Goal: Task Accomplishment & Management: Manage account settings

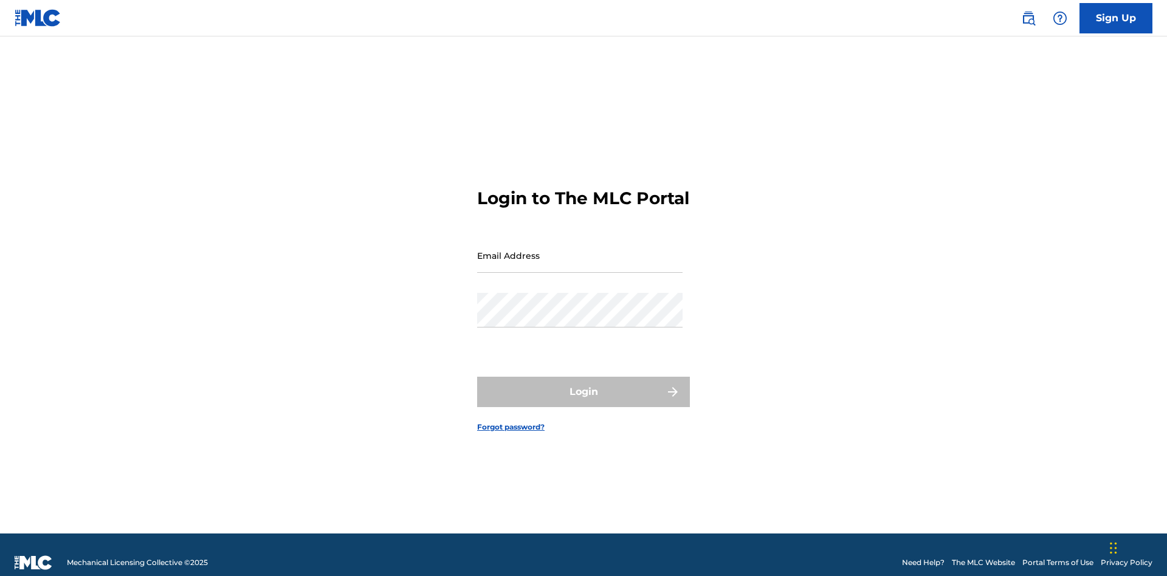
scroll to position [16, 0]
click at [580, 250] on input "Email Address" at bounding box center [579, 255] width 205 height 35
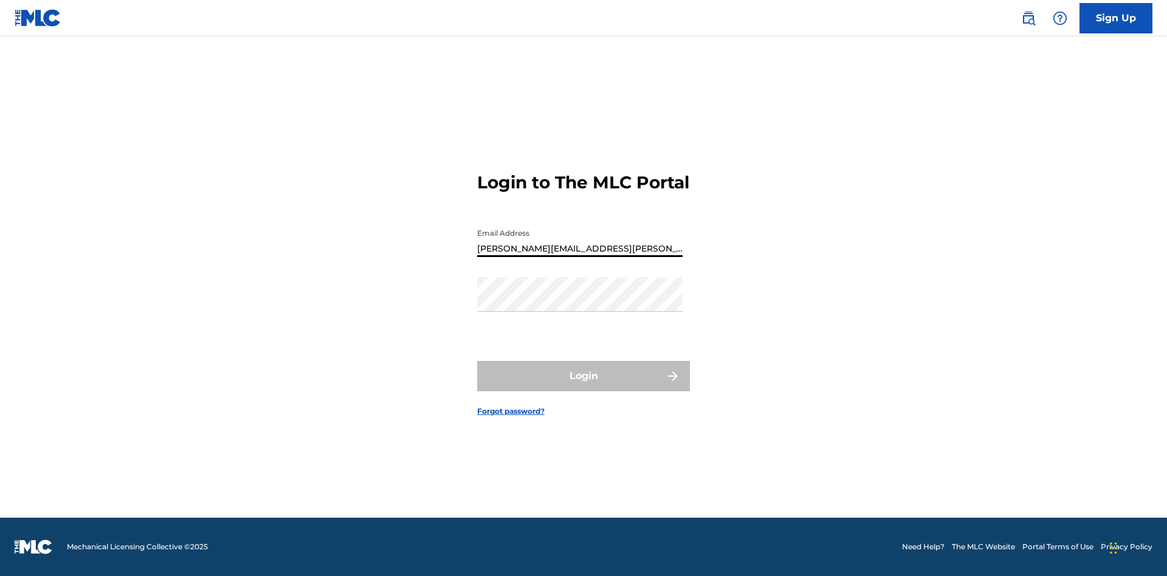
type input "Krystal.Ribble@themlc.com"
click at [584, 387] on button "Login" at bounding box center [583, 376] width 213 height 30
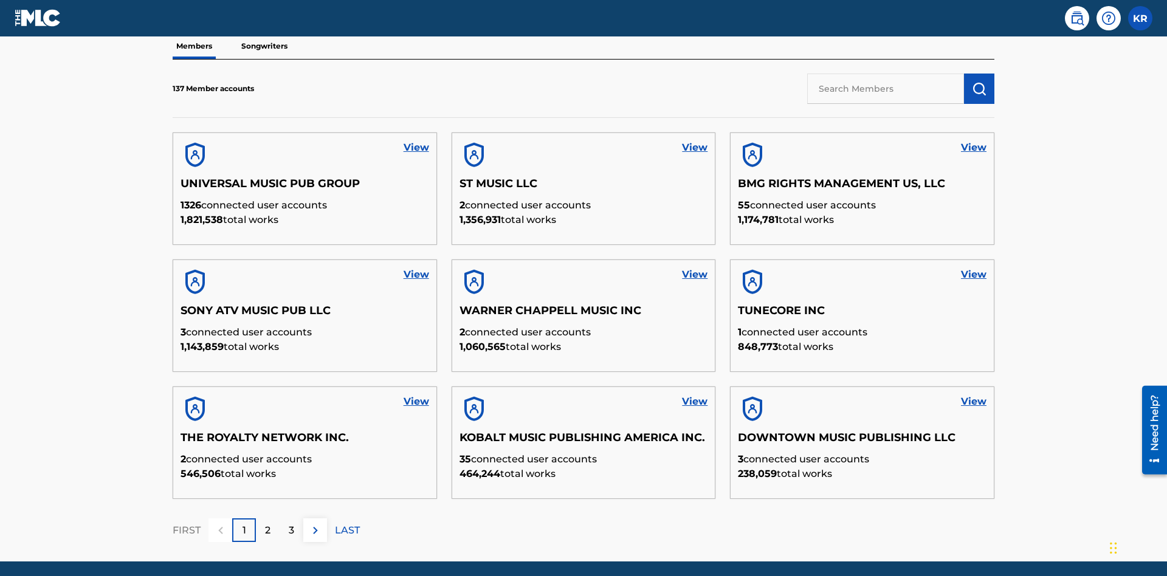
click at [886, 88] on input "text" at bounding box center [885, 89] width 157 height 30
type input "King McTesterson"
click at [979, 81] on img "submit" at bounding box center [979, 88] width 15 height 15
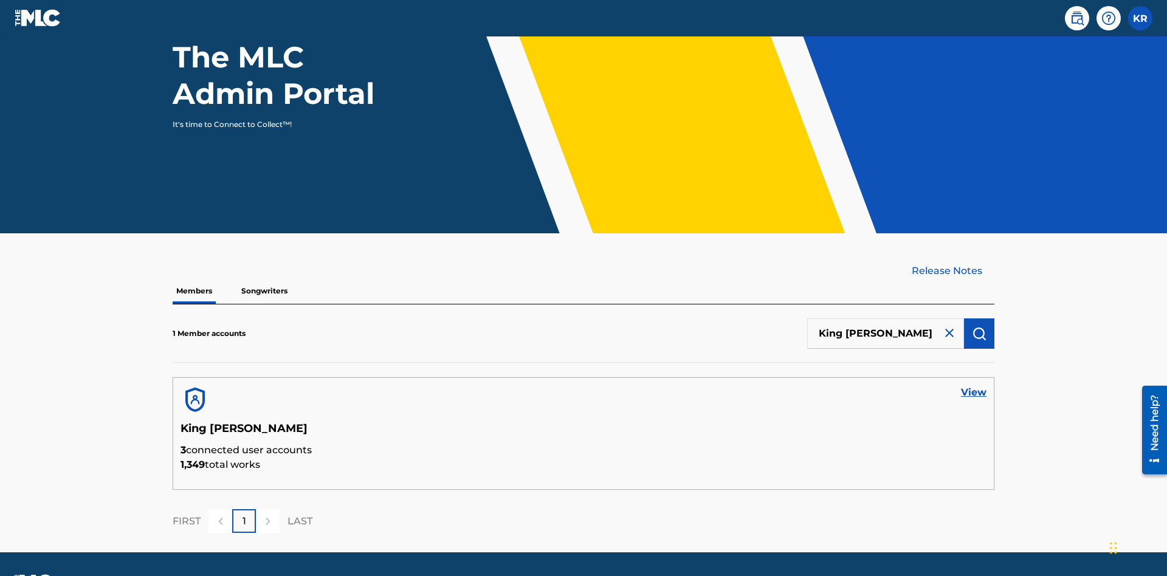
click at [974, 385] on link "View" at bounding box center [974, 392] width 26 height 15
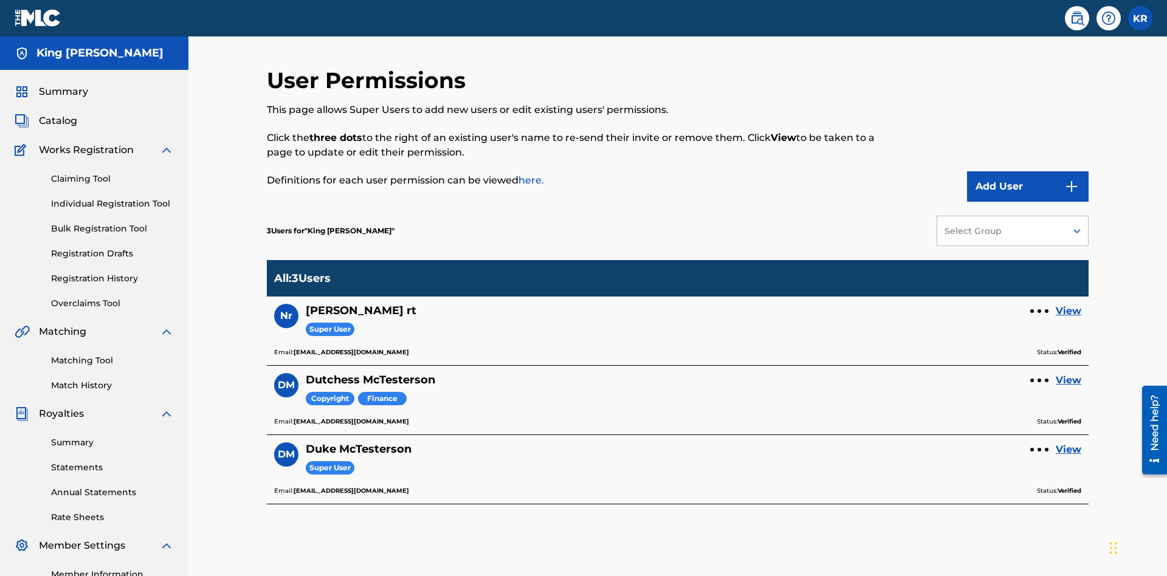
click at [1028, 171] on button "Add User" at bounding box center [1028, 186] width 122 height 30
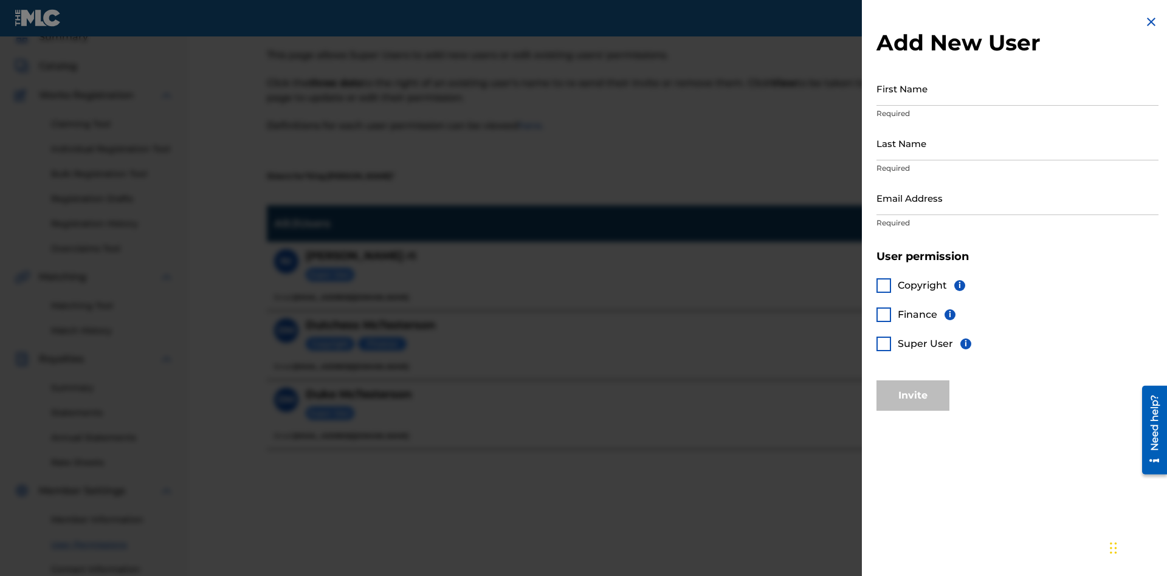
click at [1018, 88] on input "First Name" at bounding box center [1018, 88] width 282 height 35
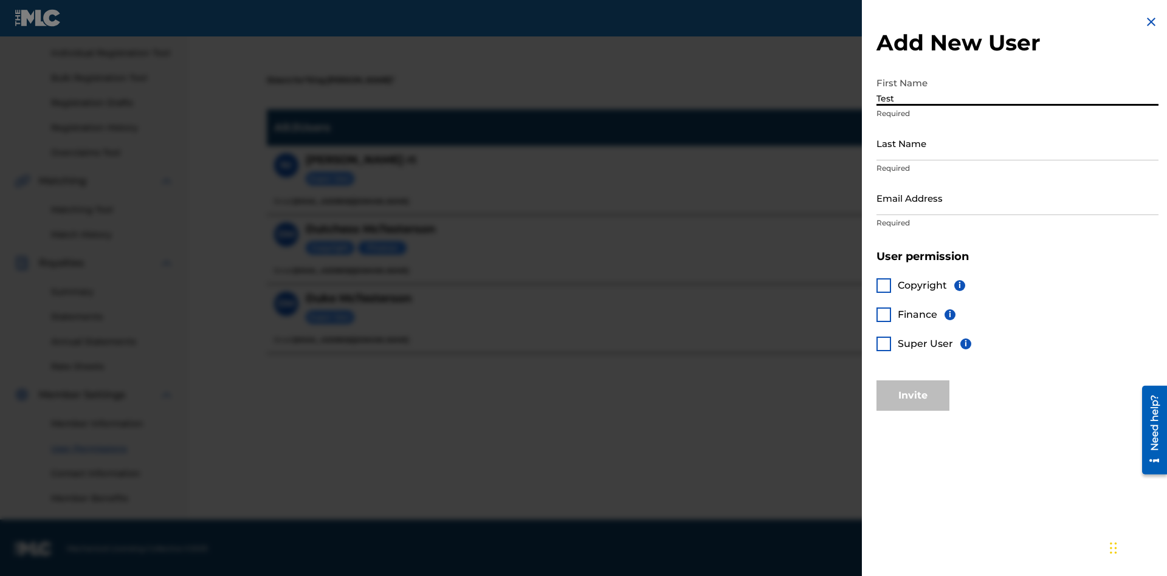
type input "Test"
click at [1018, 143] on input "Last Name" at bounding box center [1018, 143] width 282 height 35
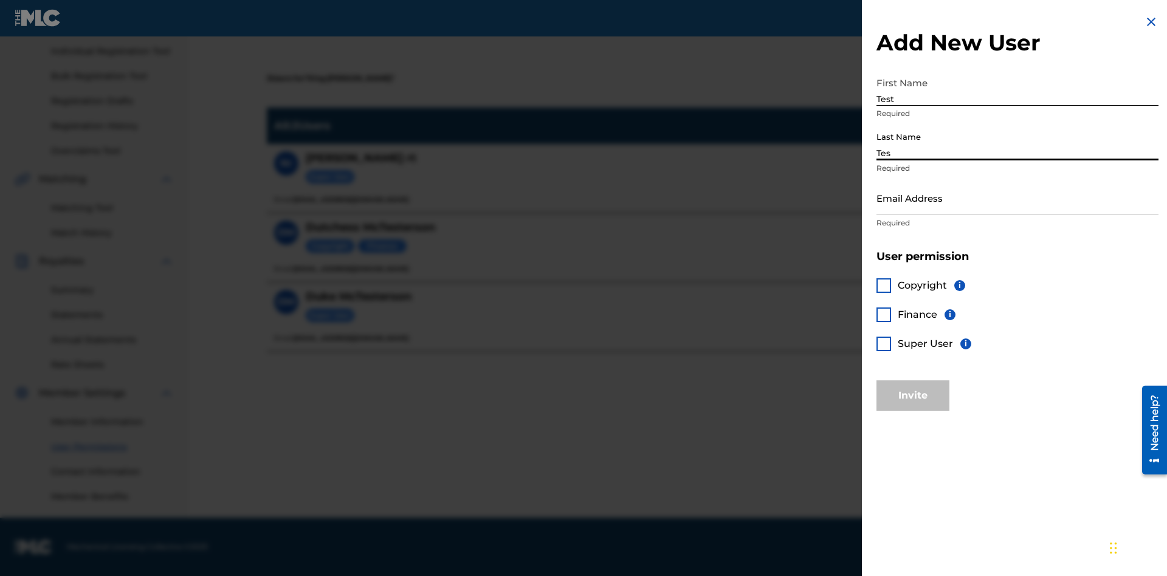
type input "Test"
